Goal: Task Accomplishment & Management: Complete application form

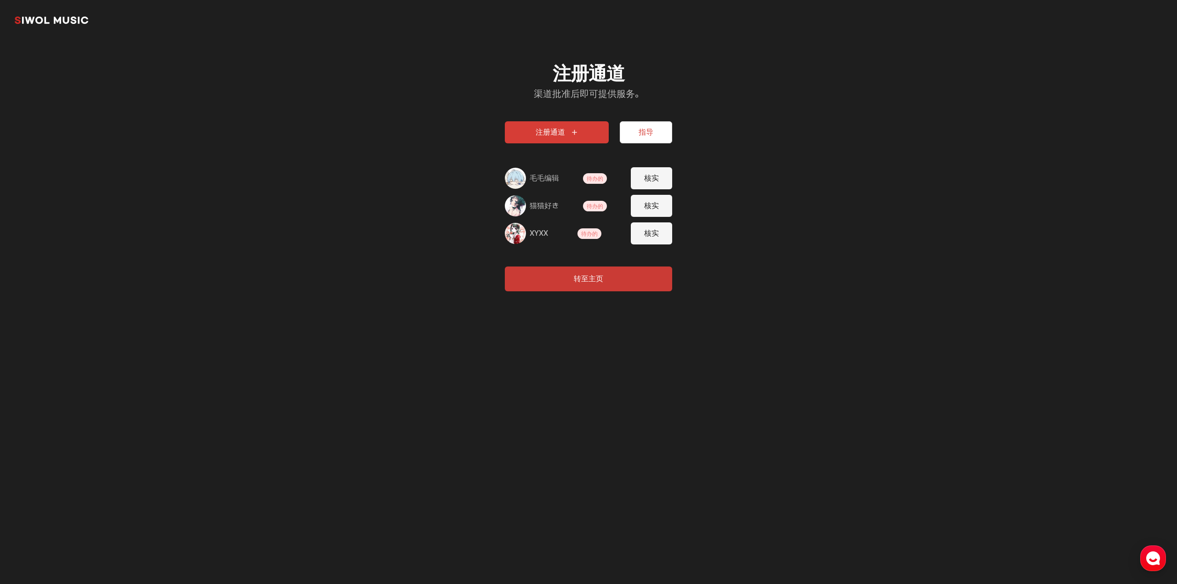
click at [294, 114] on section "시월뮤직 注册通道 渠道批准后即可提供服务。 注册通道 指导 毛毛编辑 待办的 核实 猫猫好き 待办的 核实 XYXX 待办的 核实 转至主页" at bounding box center [588, 157] width 1177 height 314
click at [211, 135] on section "시월뮤직 注册通道 渠道批准后即可提供服务。 注册通道 指导 毛毛编辑 待办的 核实 猫猫好き 待办的 核实 XYXX 待办的 核实 转至主页" at bounding box center [588, 157] width 1177 height 314
click at [549, 87] on div "注册通道 渠道批准后即可提供服务。" at bounding box center [588, 81] width 167 height 37
click at [597, 173] on span "待办的" at bounding box center [595, 178] width 24 height 11
click at [646, 184] on button "核实" at bounding box center [651, 178] width 41 height 22
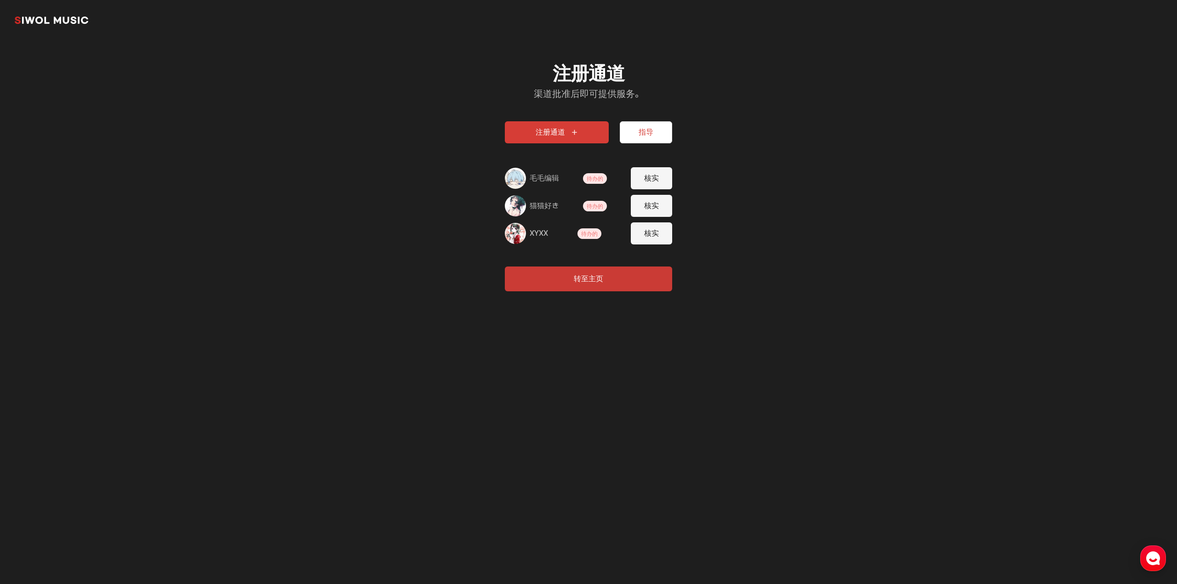
type input "**********"
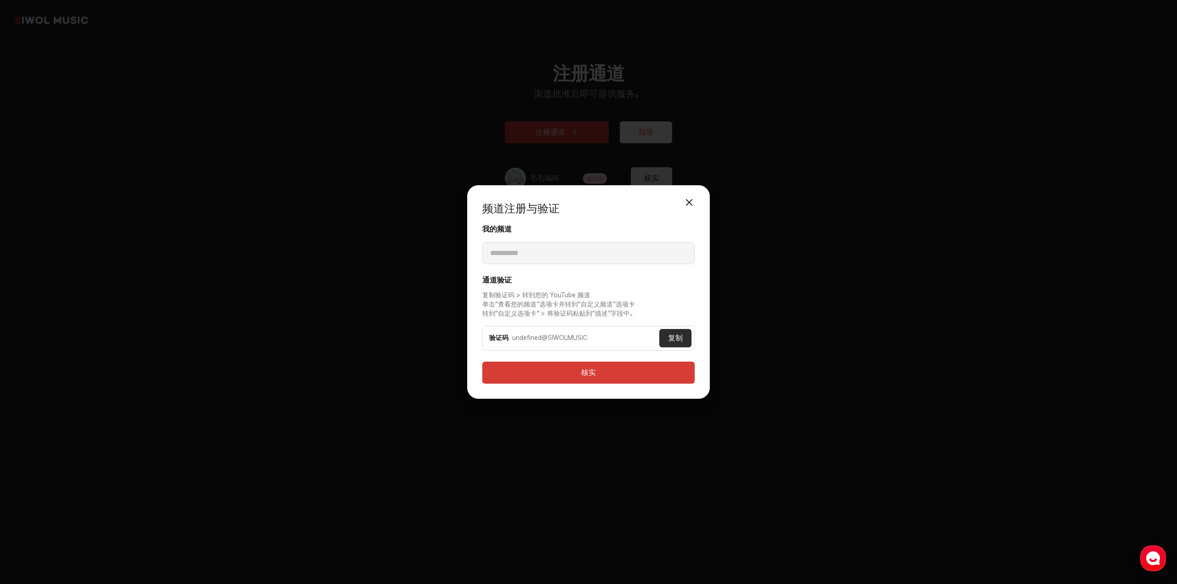
click at [685, 205] on button "关闭模式" at bounding box center [689, 202] width 18 height 18
